Goal: Task Accomplishment & Management: Complete application form

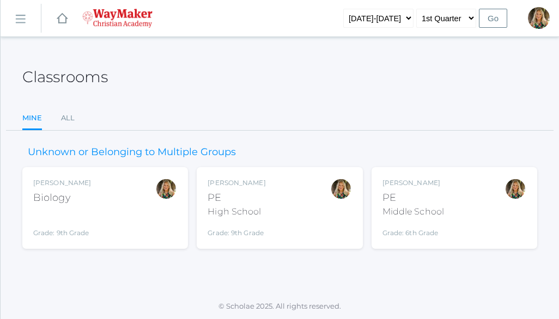
click at [149, 193] on div "Claudia Marosz Biology Grade: 9th Grade BIO" at bounding box center [105, 208] width 144 height 60
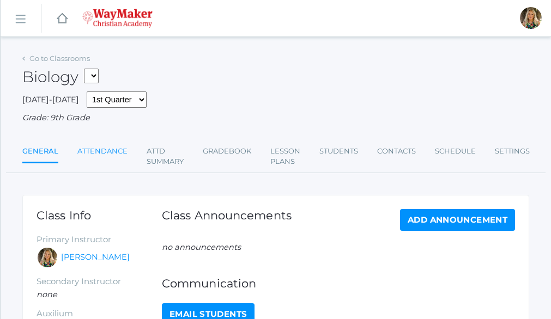
click at [100, 154] on link "Attendance" at bounding box center [102, 152] width 50 height 22
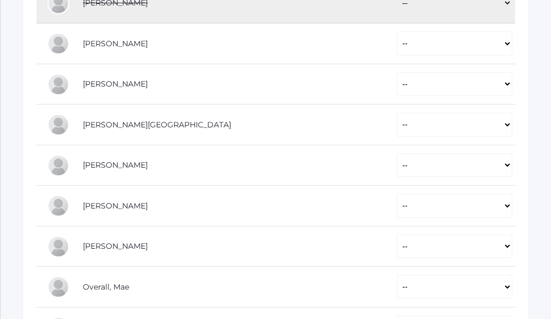
scroll to position [436, 0]
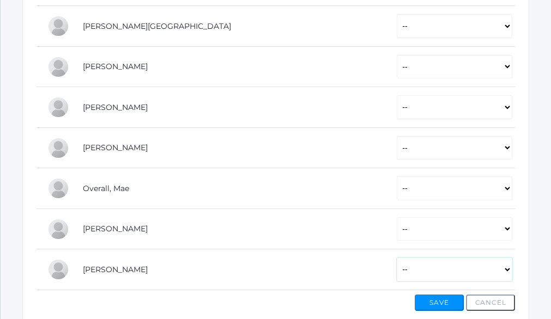
click at [504, 270] on select "-- Present Tardy Excused Tardy Unexcused Absent Excused Absent Unexcused" at bounding box center [455, 270] width 116 height 24
select select "AE"
click at [397, 259] on select "-- Present Tardy Excused Tardy Unexcused Absent Excused Absent Unexcused" at bounding box center [455, 270] width 116 height 24
click at [511, 189] on select "-- Present Tardy Excused Tardy Unexcused Absent Excused Absent Unexcused" at bounding box center [455, 189] width 116 height 24
select select "AE"
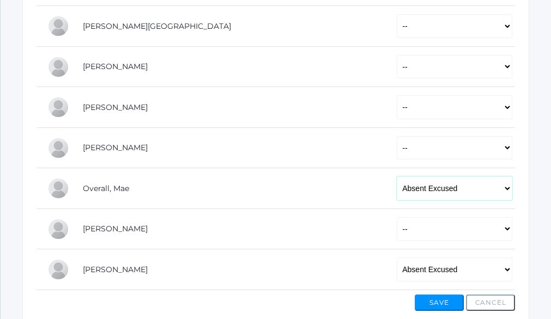
click at [397, 178] on select "-- Present Tardy Excused Tardy Unexcused Absent Excused Absent Unexcused" at bounding box center [455, 189] width 116 height 24
click at [506, 148] on select "-- Present Tardy Excused Tardy Unexcused Absent Excused Absent Unexcused" at bounding box center [455, 148] width 116 height 24
select select "AE"
click at [397, 137] on select "-- Present Tardy Excused Tardy Unexcused Absent Excused Absent Unexcused" at bounding box center [455, 148] width 116 height 24
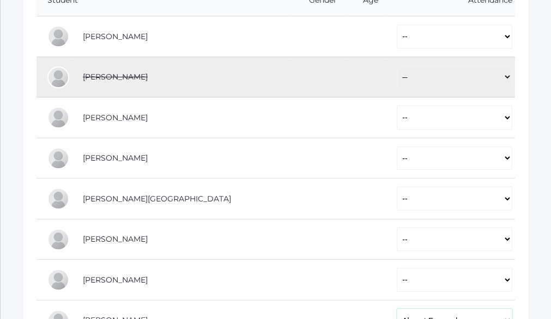
scroll to position [261, 0]
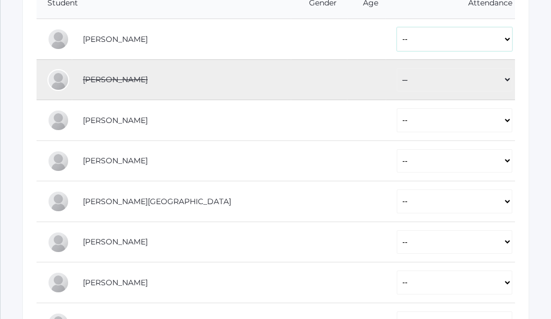
click at [506, 41] on select "-- Present Tardy Excused Tardy Unexcused Absent Excused Absent Unexcused" at bounding box center [455, 39] width 116 height 24
select select "AU"
click at [397, 29] on select "-- Present Tardy Excused Tardy Unexcused Absent Excused Absent Unexcused" at bounding box center [455, 39] width 116 height 24
click at [482, 126] on select "-- Present Tardy Excused Tardy Unexcused Absent Excused Absent Unexcused" at bounding box center [455, 120] width 116 height 24
select select "P"
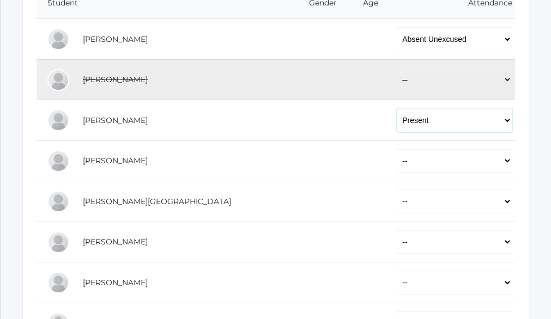
click at [397, 110] on select "-- Present Tardy Excused Tardy Unexcused Absent Excused Absent Unexcused" at bounding box center [455, 120] width 116 height 24
click at [509, 164] on select "-- Present Tardy Excused Tardy Unexcused Absent Excused Absent Unexcused" at bounding box center [455, 161] width 116 height 24
select select "P"
click at [397, 150] on select "-- Present Tardy Excused Tardy Unexcused Absent Excused Absent Unexcused" at bounding box center [455, 161] width 116 height 24
click at [397, 209] on select "-- Present Tardy Excused Tardy Unexcused Absent Excused Absent Unexcused" at bounding box center [455, 202] width 116 height 24
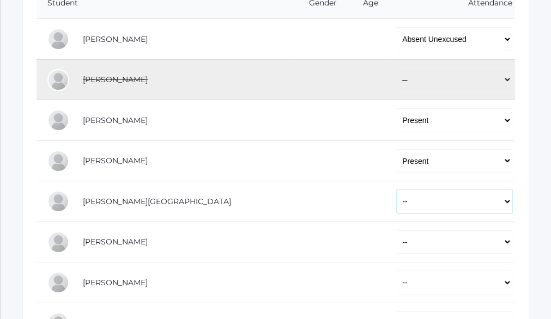
select select "P"
click at [397, 191] on select "-- Present Tardy Excused Tardy Unexcused Absent Excused Absent Unexcused" at bounding box center [455, 202] width 116 height 24
click at [397, 241] on select "-- Present Tardy Excused Tardy Unexcused Absent Excused Absent Unexcused" at bounding box center [455, 243] width 116 height 24
select select "P"
click at [397, 232] on select "-- Present Tardy Excused Tardy Unexcused Absent Excused Absent Unexcused" at bounding box center [455, 243] width 116 height 24
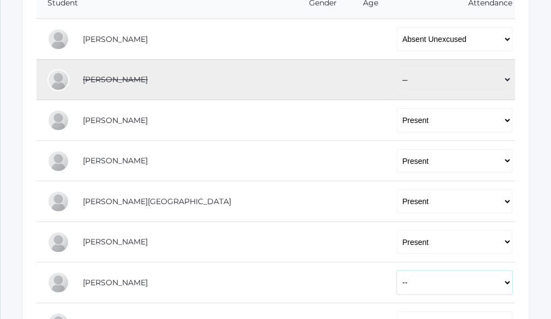
click at [397, 280] on select "-- Present Tardy Excused Tardy Unexcused Absent Excused Absent Unexcused" at bounding box center [455, 283] width 116 height 24
select select "P"
click at [397, 273] on select "-- Present Tardy Excused Tardy Unexcused Absent Excused Absent Unexcused" at bounding box center [455, 283] width 116 height 24
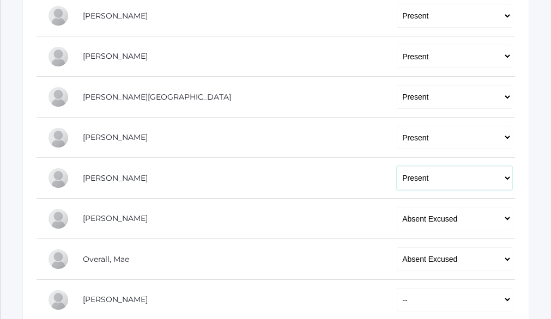
scroll to position [370, 0]
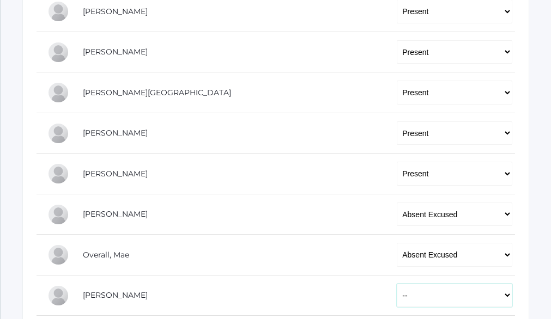
click at [397, 303] on select "-- Present Tardy Excused Tardy Unexcused Absent Excused Absent Unexcused" at bounding box center [455, 296] width 116 height 24
select select "P"
click at [397, 285] on select "-- Present Tardy Excused Tardy Unexcused Absent Excused Absent Unexcused" at bounding box center [455, 296] width 116 height 24
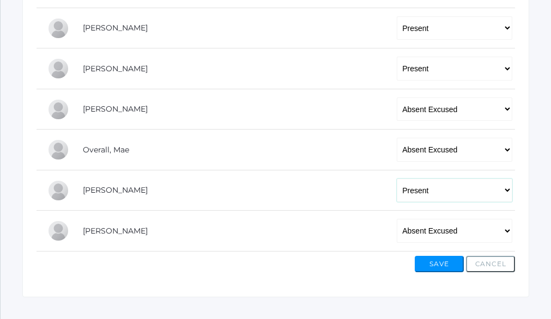
scroll to position [479, 0]
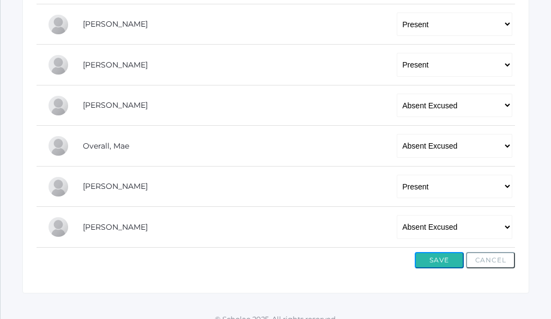
click at [434, 261] on button "Save" at bounding box center [439, 260] width 49 height 16
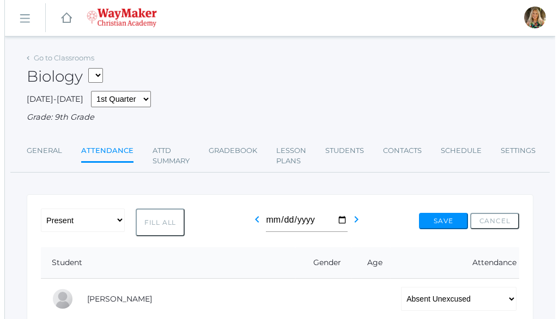
scroll to position [0, 0]
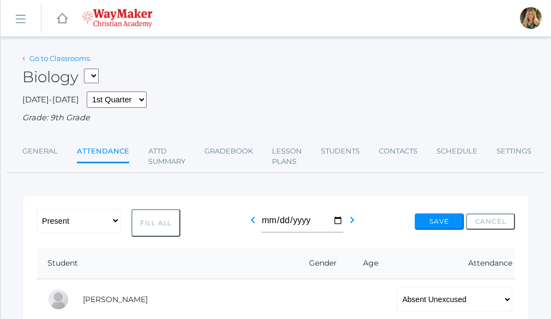
click at [54, 58] on link "Go to Classrooms" at bounding box center [59, 58] width 61 height 9
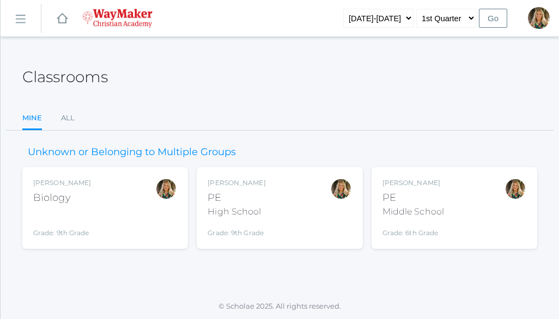
click at [238, 209] on div "High School" at bounding box center [237, 211] width 58 height 13
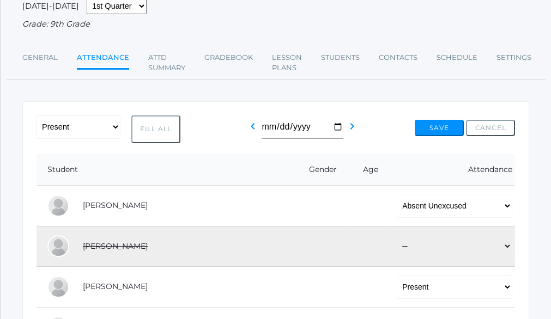
scroll to position [109, 0]
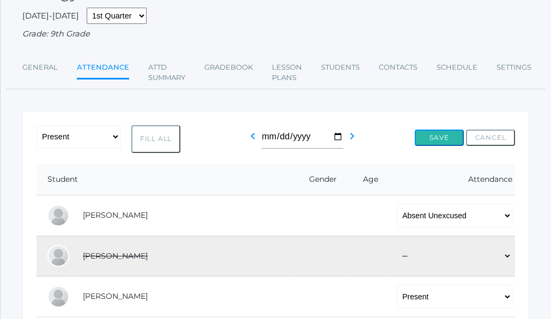
click at [440, 137] on button "Save" at bounding box center [439, 138] width 49 height 16
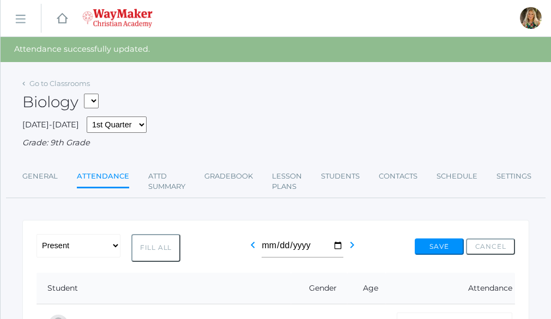
scroll to position [109, 0]
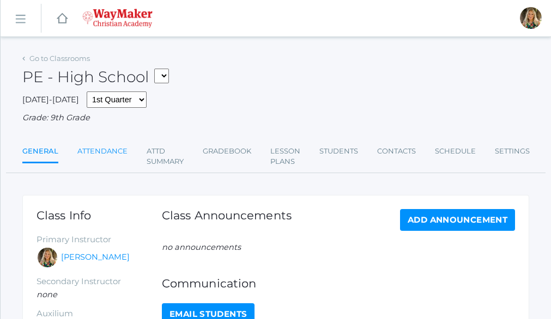
click at [91, 153] on link "Attendance" at bounding box center [102, 152] width 50 height 22
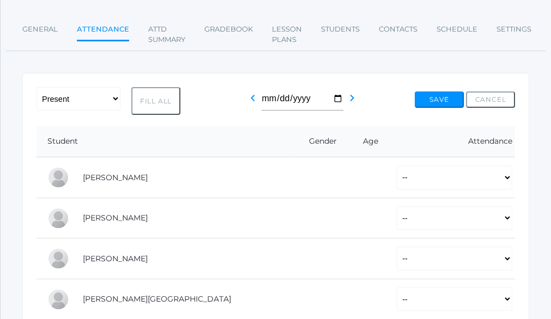
scroll to position [164, 0]
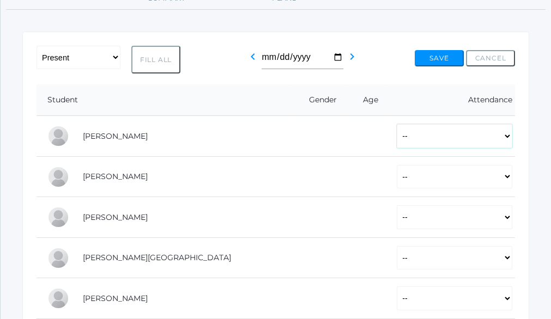
click at [505, 137] on select "-- Present Tardy Excused Tardy Unexcused Absent Excused Absent Unexcused" at bounding box center [455, 136] width 116 height 24
select select "AU"
click at [397, 126] on select "-- Present Tardy Excused Tardy Unexcused Absent Excused Absent Unexcused" at bounding box center [455, 136] width 116 height 24
click at [503, 178] on select "-- Present Tardy Excused Tardy Unexcused Absent Excused Absent Unexcused" at bounding box center [455, 177] width 116 height 24
select select "P"
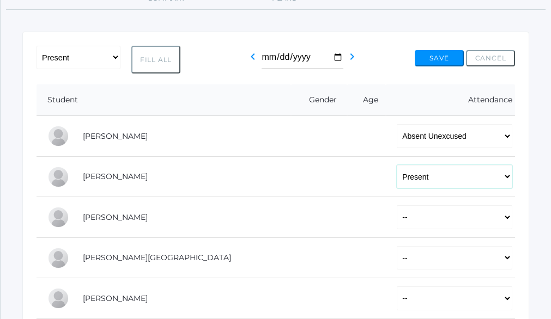
click at [397, 166] on select "-- Present Tardy Excused Tardy Unexcused Absent Excused Absent Unexcused" at bounding box center [455, 177] width 116 height 24
click at [471, 227] on select "-- Present Tardy Excused Tardy Unexcused Absent Excused Absent Unexcused" at bounding box center [455, 217] width 116 height 24
select select "AU"
click at [397, 207] on select "-- Present Tardy Excused Tardy Unexcused Absent Excused Absent Unexcused" at bounding box center [455, 217] width 116 height 24
click at [397, 259] on select "-- Present Tardy Excused Tardy Unexcused Absent Excused Absent Unexcused" at bounding box center [455, 258] width 116 height 24
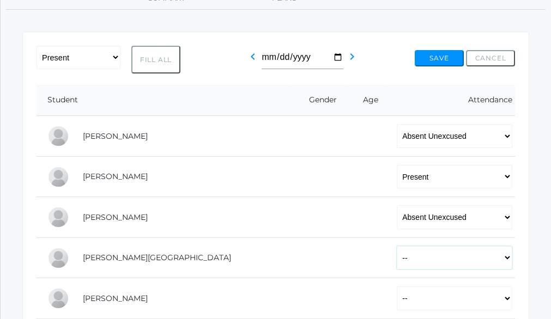
select select "P"
click at [397, 247] on select "-- Present Tardy Excused Tardy Unexcused Absent Excused Absent Unexcused" at bounding box center [455, 258] width 116 height 24
click at [397, 295] on select "-- Present Tardy Excused Tardy Unexcused Absent Excused Absent Unexcused" at bounding box center [455, 299] width 116 height 24
click at [397, 288] on select "-- Present Tardy Excused Tardy Unexcused Absent Excused Absent Unexcused" at bounding box center [455, 299] width 116 height 24
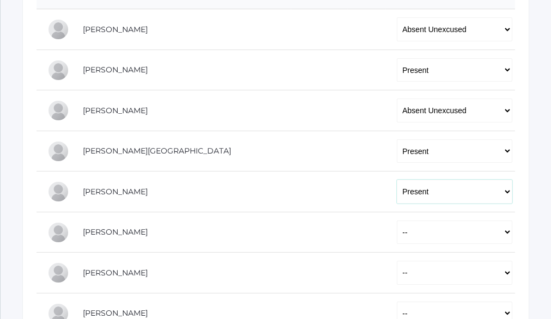
scroll to position [273, 0]
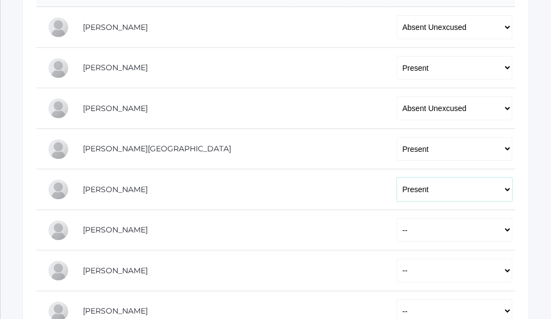
click at [500, 195] on select "-- Present Tardy Excused Tardy Unexcused Absent Excused Absent Unexcused" at bounding box center [455, 190] width 116 height 24
click at [397, 179] on select "-- Present Tardy Excused Tardy Unexcused Absent Excused Absent Unexcused" at bounding box center [455, 190] width 116 height 24
click at [461, 196] on select "-- Present Tardy Excused Tardy Unexcused Absent Excused Absent Unexcused" at bounding box center [455, 190] width 116 height 24
select select "AE"
click at [397, 179] on select "-- Present Tardy Excused Tardy Unexcused Absent Excused Absent Unexcused" at bounding box center [455, 190] width 116 height 24
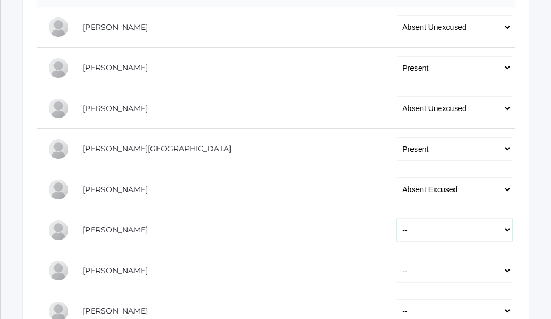
click at [397, 242] on select "-- Present Tardy Excused Tardy Unexcused Absent Excused Absent Unexcused" at bounding box center [455, 231] width 116 height 24
select select "P"
click at [397, 220] on select "-- Present Tardy Excused Tardy Unexcused Absent Excused Absent Unexcused" at bounding box center [455, 231] width 116 height 24
click at [397, 276] on select "-- Present Tardy Excused Tardy Unexcused Absent Excused Absent Unexcused" at bounding box center [455, 271] width 116 height 24
select select "AE"
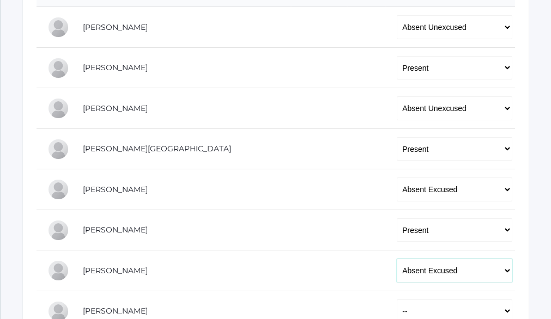
click at [397, 261] on select "-- Present Tardy Excused Tardy Unexcused Absent Excused Absent Unexcused" at bounding box center [455, 271] width 116 height 24
click at [397, 189] on select "-- Present Tardy Excused Tardy Unexcused Absent Excused Absent Unexcused" at bounding box center [455, 190] width 116 height 24
select select "P"
click at [397, 179] on select "-- Present Tardy Excused Tardy Unexcused Absent Excused Absent Unexcused" at bounding box center [455, 190] width 116 height 24
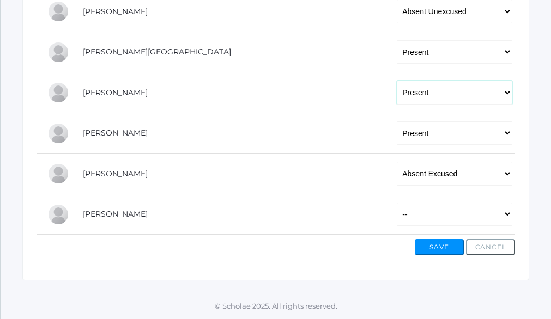
scroll to position [371, 0]
click at [397, 216] on select "-- Present Tardy Excused Tardy Unexcused Absent Excused Absent Unexcused" at bounding box center [455, 215] width 116 height 24
select select "P"
click at [397, 203] on select "-- Present Tardy Excused Tardy Unexcused Absent Excused Absent Unexcused" at bounding box center [455, 215] width 116 height 24
click at [449, 251] on button "Save" at bounding box center [439, 247] width 49 height 16
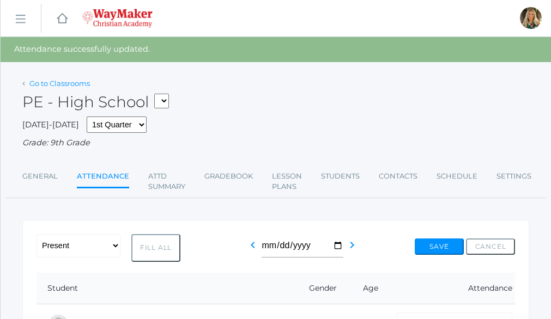
click at [46, 84] on link "Go to Classrooms" at bounding box center [59, 83] width 61 height 9
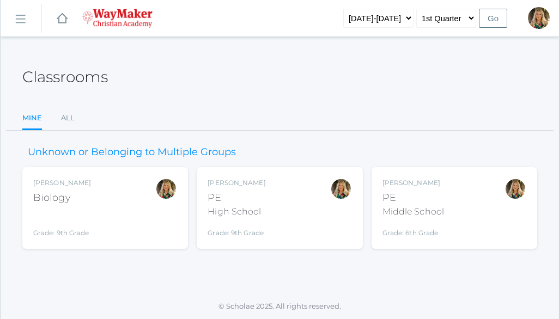
click at [118, 201] on div "[PERSON_NAME] Biology Grade: 9th Grade BIO" at bounding box center [105, 208] width 144 height 60
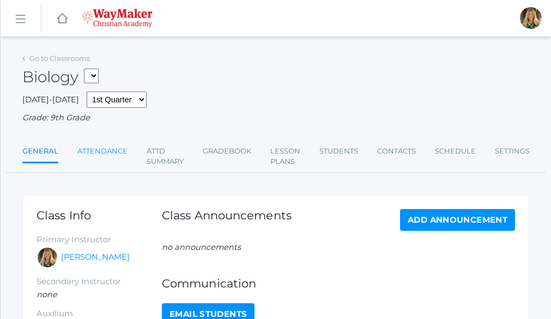
click at [101, 154] on link "Attendance" at bounding box center [102, 152] width 50 height 22
